Goal: Find specific page/section

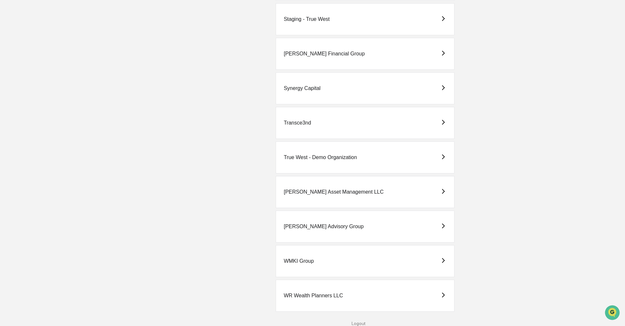
scroll to position [1557, 0]
click at [317, 256] on div "WMKI Group" at bounding box center [365, 261] width 179 height 32
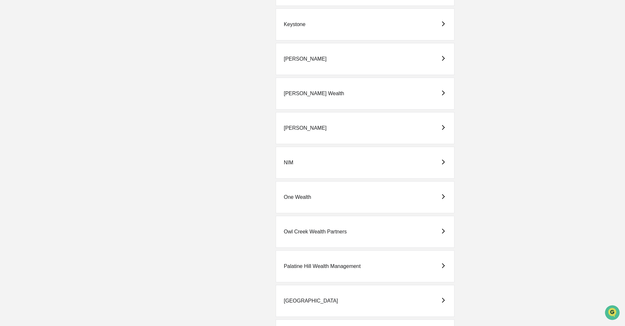
scroll to position [1039, 0]
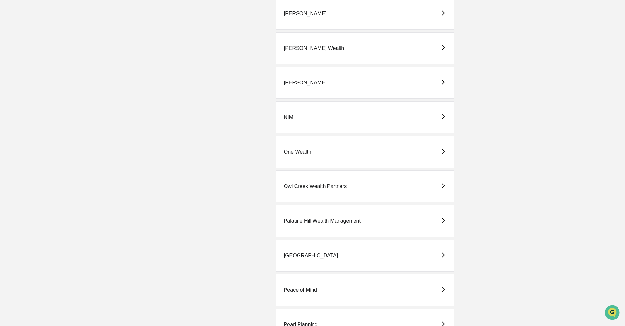
click at [308, 256] on div "[GEOGRAPHIC_DATA]" at bounding box center [311, 255] width 54 height 6
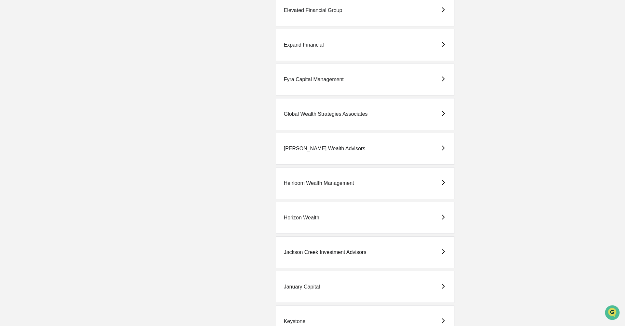
scroll to position [697, 0]
click at [309, 252] on div "Jackson Creek Investment Advisors" at bounding box center [325, 252] width 82 height 6
